Goal: Find specific page/section: Find specific page/section

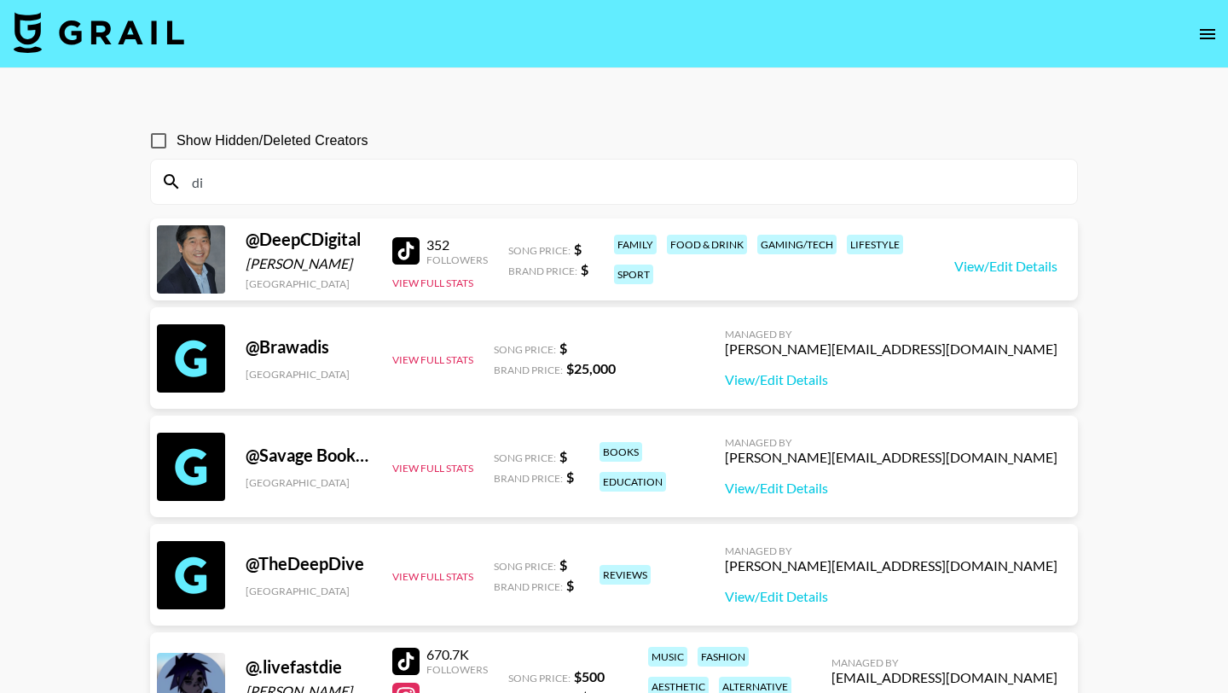
type input "d"
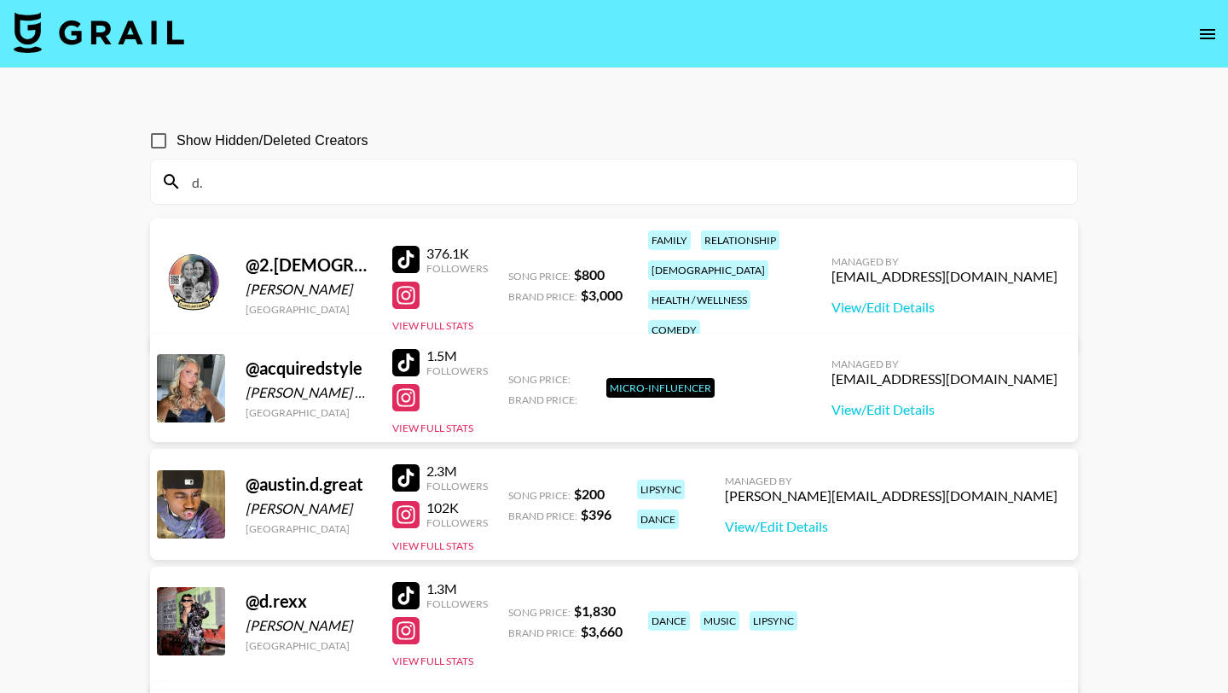
type input "d"
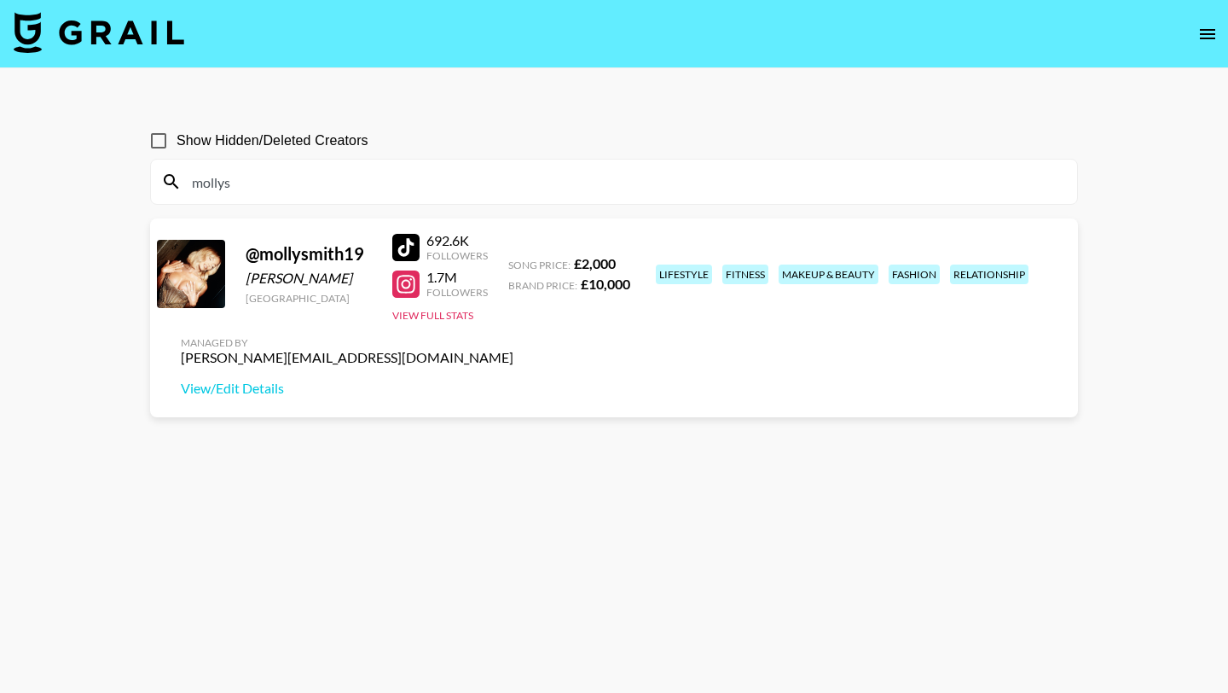
type input "mollysm"
drag, startPoint x: 260, startPoint y: 188, endPoint x: 183, endPoint y: 174, distance: 78.8
click at [183, 175] on input "mollysm" at bounding box center [624, 181] width 885 height 27
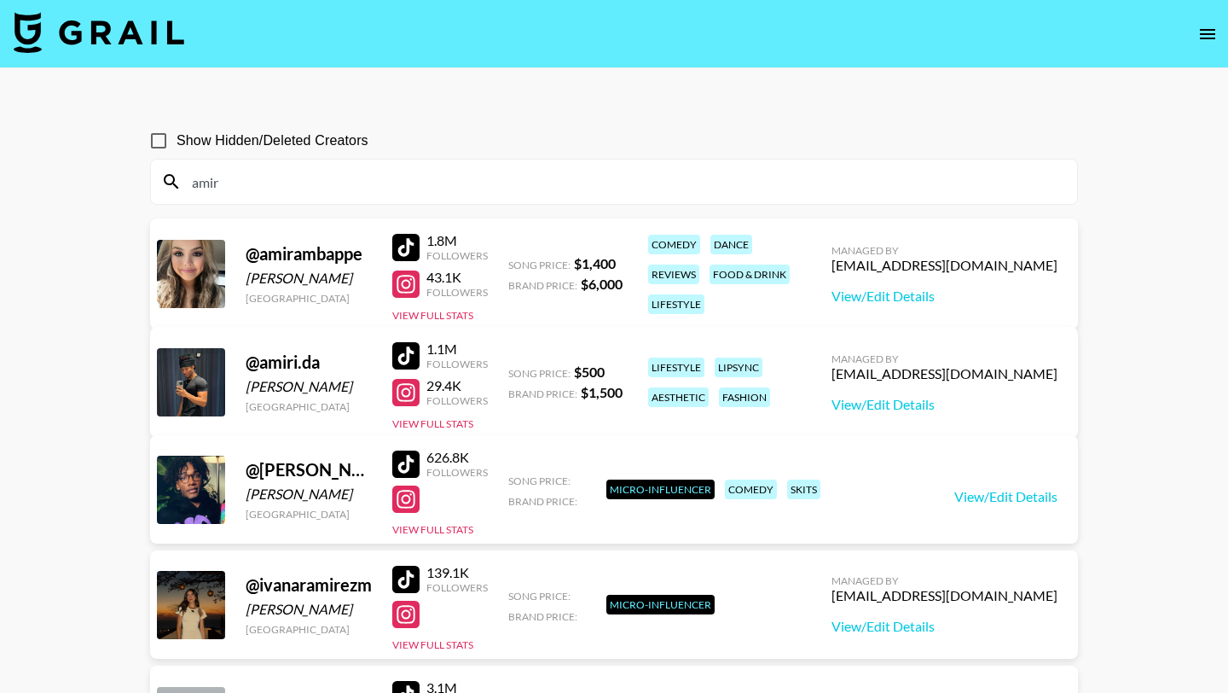
type input "amira"
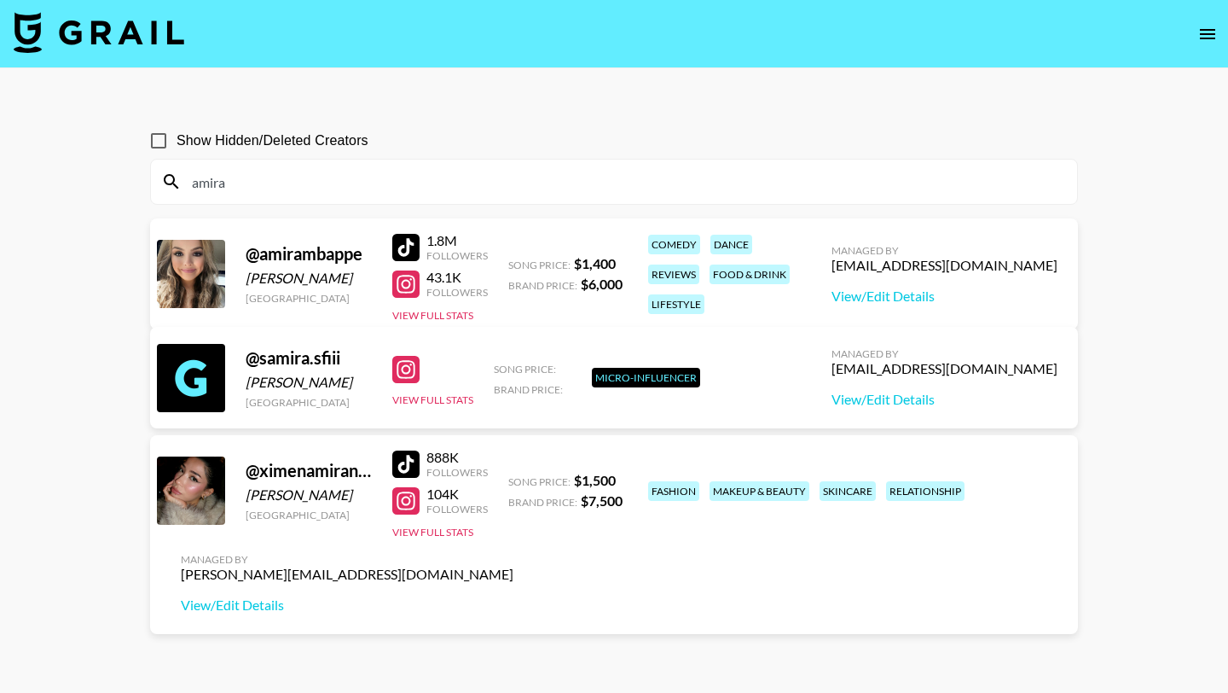
drag, startPoint x: 243, startPoint y: 185, endPoint x: 148, endPoint y: 182, distance: 94.7
click at [148, 182] on div "Show Hidden/Deleted Creators amira @ amirambappe [PERSON_NAME] [GEOGRAPHIC_DATA…" at bounding box center [613, 387] width 955 height 556
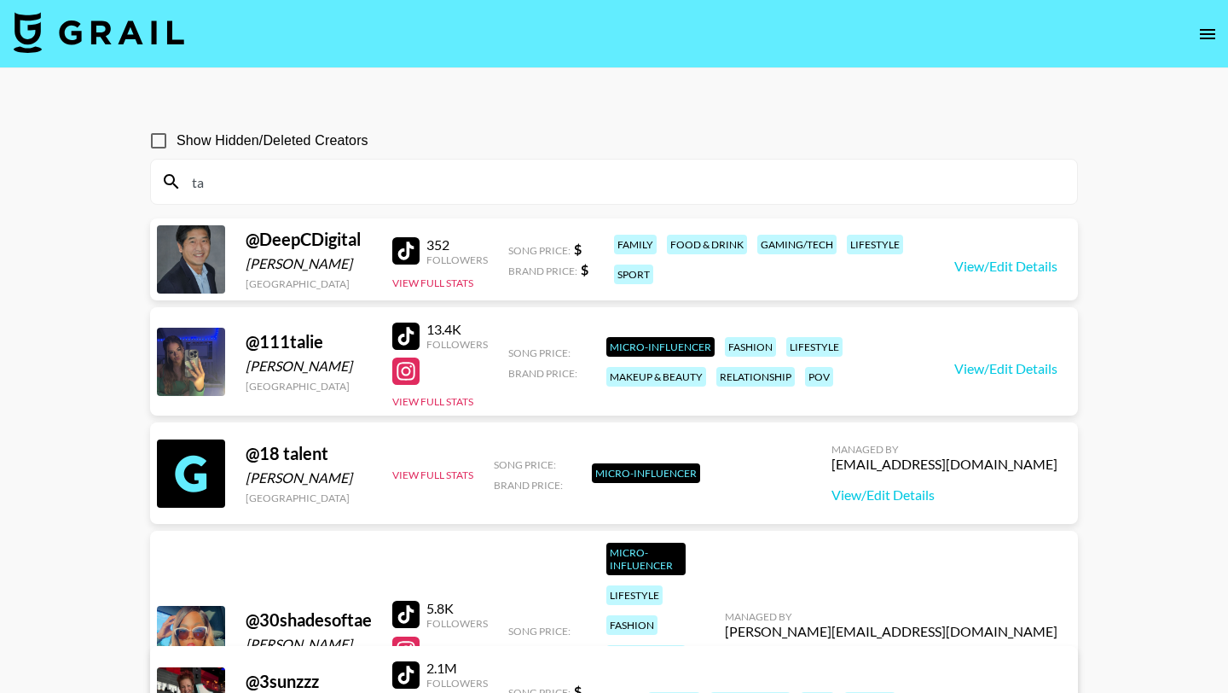
type input "t"
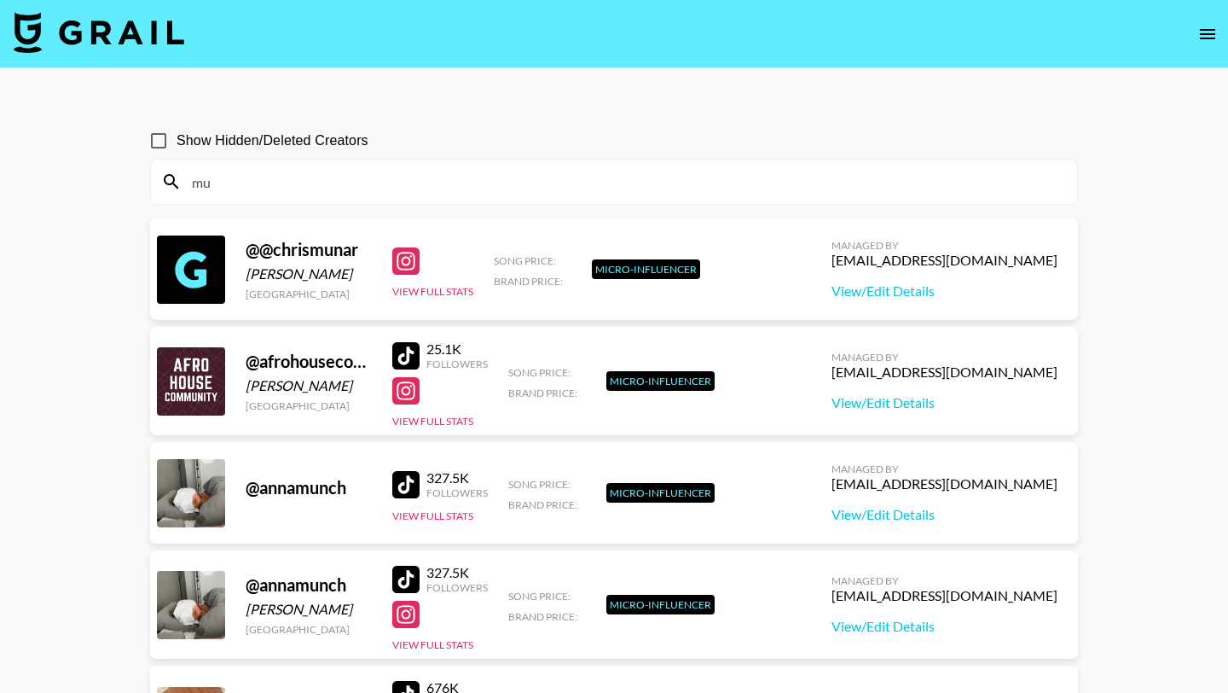
type input "m"
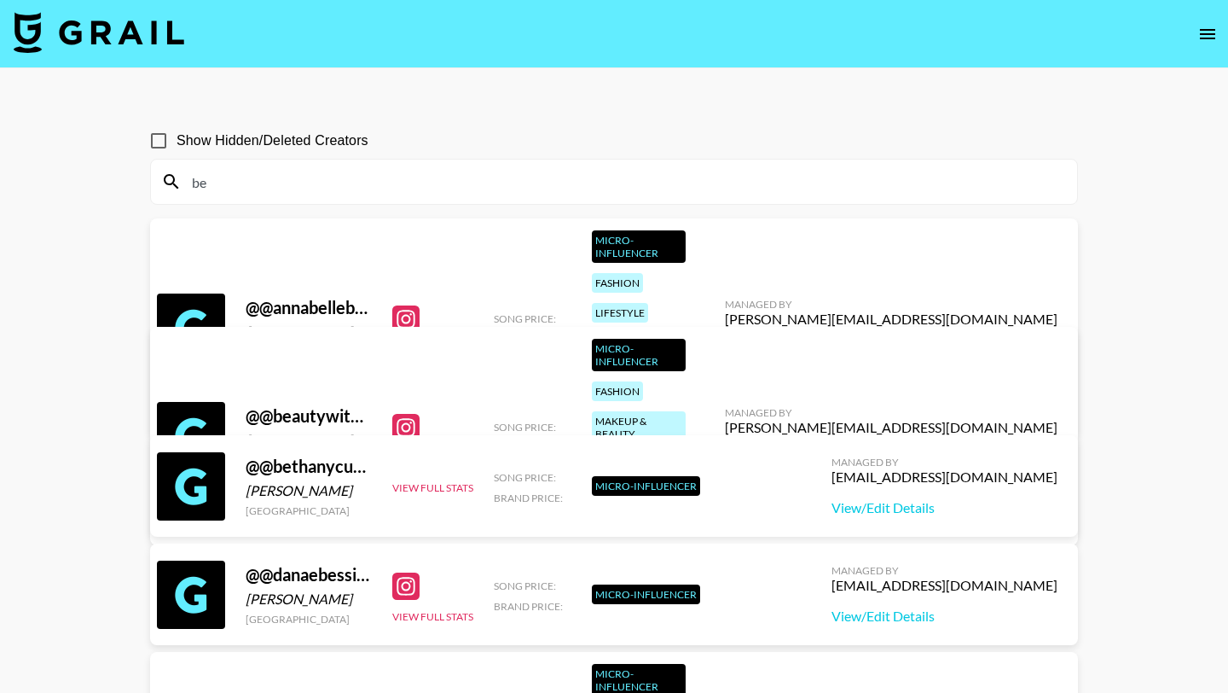
type input "b"
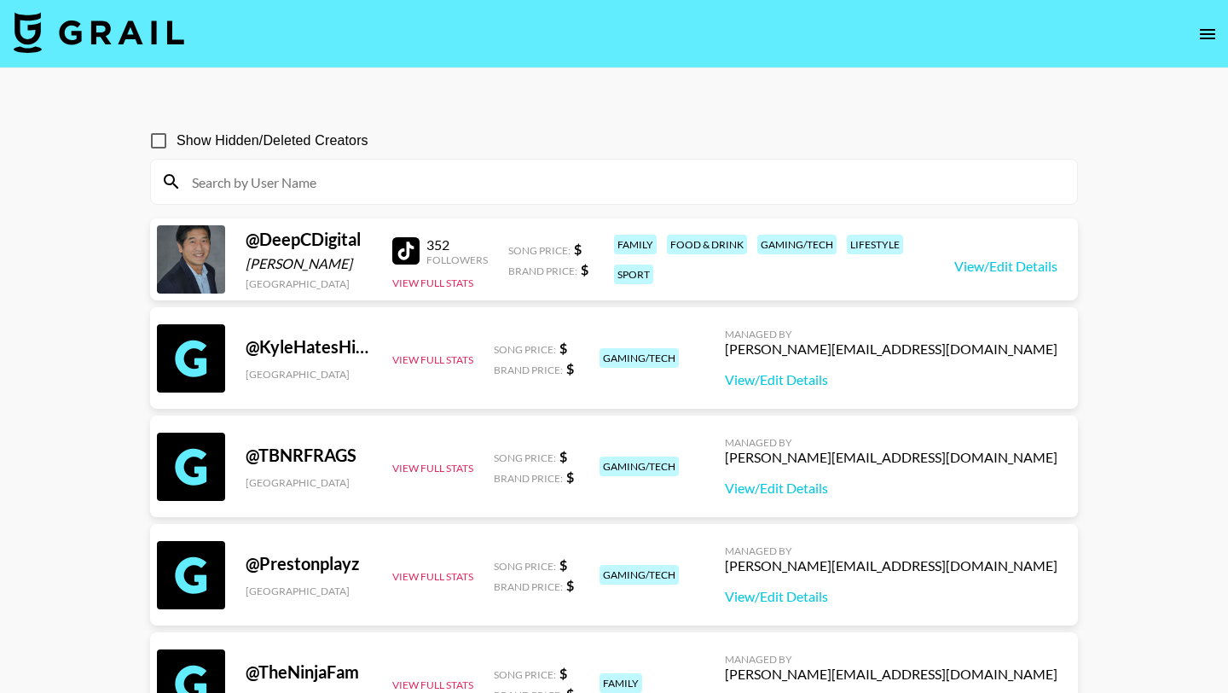
type input "s"
